Goal: Transaction & Acquisition: Purchase product/service

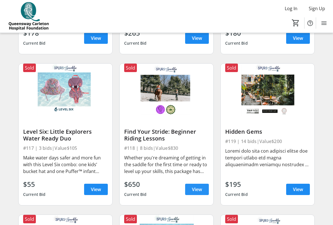
scroll to position [776, 0]
click at [197, 186] on span "View" at bounding box center [197, 189] width 10 height 7
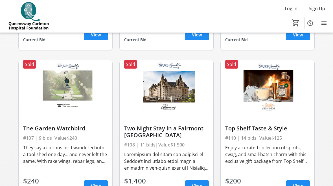
scroll to position [321, 0]
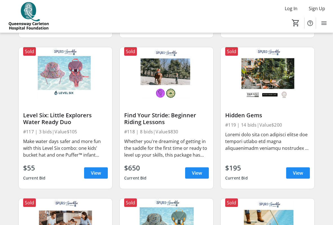
scroll to position [792, 0]
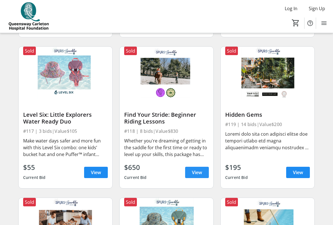
click at [200, 170] on span "View" at bounding box center [197, 172] width 10 height 7
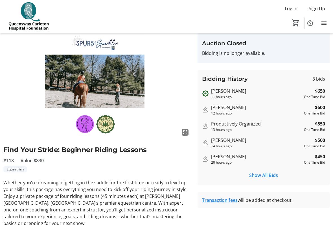
scroll to position [29, 0]
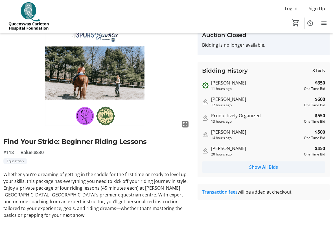
click at [269, 169] on span "Show All Bids" at bounding box center [263, 167] width 29 height 7
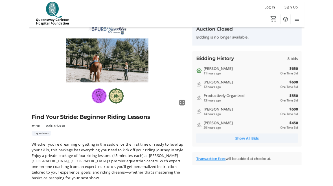
scroll to position [0, 0]
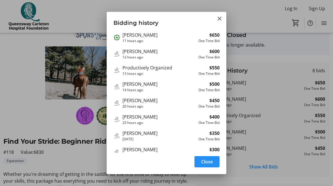
click at [210, 164] on span "Close" at bounding box center [207, 161] width 12 height 7
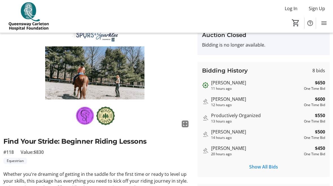
scroll to position [29, 0]
